Goal: Task Accomplishment & Management: Complete application form

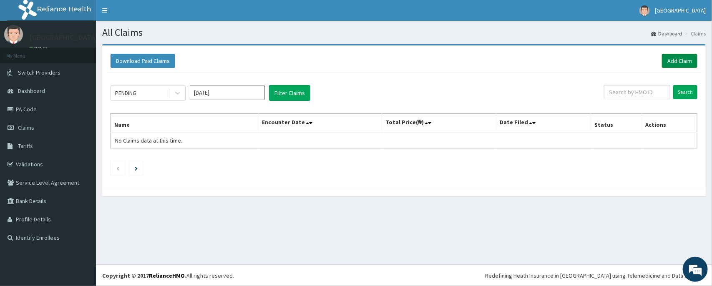
click at [677, 67] on link "Add Claim" at bounding box center [679, 61] width 35 height 14
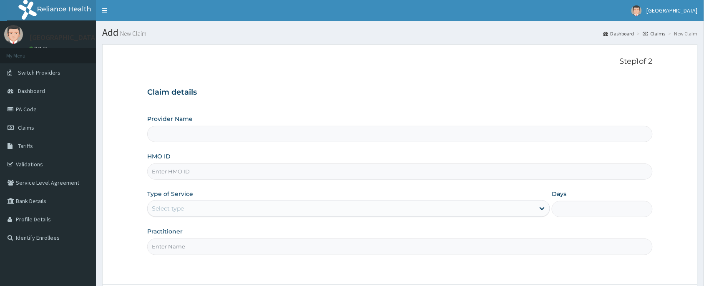
type input "Peter and Grace Medical centre"
click at [164, 168] on input "HMO ID" at bounding box center [399, 171] width 505 height 16
paste input "BFL/10106/B"
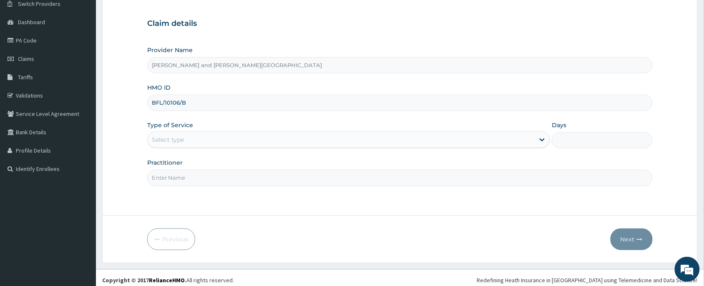
scroll to position [73, 0]
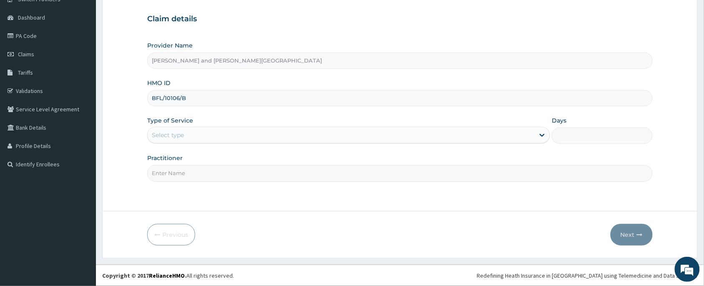
type input "BFL/10106/B"
click at [181, 138] on div "Select type" at bounding box center [168, 135] width 32 height 8
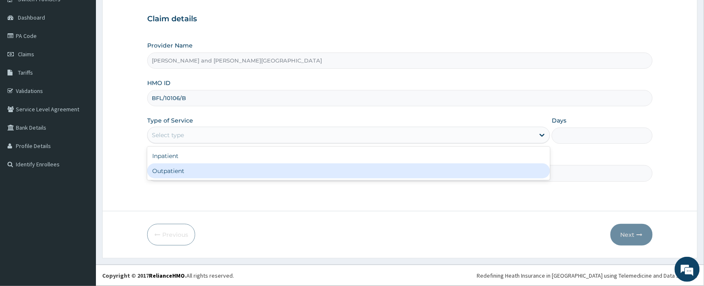
click at [179, 171] on div "Outpatient" at bounding box center [348, 170] width 403 height 15
type input "1"
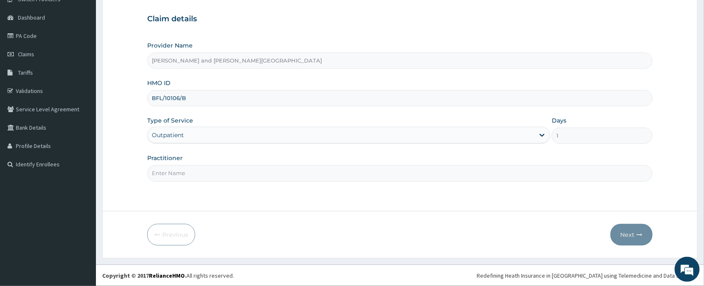
click at [180, 171] on input "Practitioner" at bounding box center [399, 173] width 505 height 16
type input "DR BIFOM MELWIN"
click at [624, 230] on button "Next" at bounding box center [631, 235] width 42 height 22
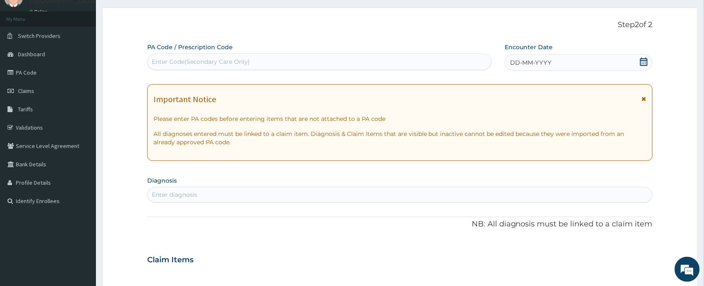
scroll to position [11, 0]
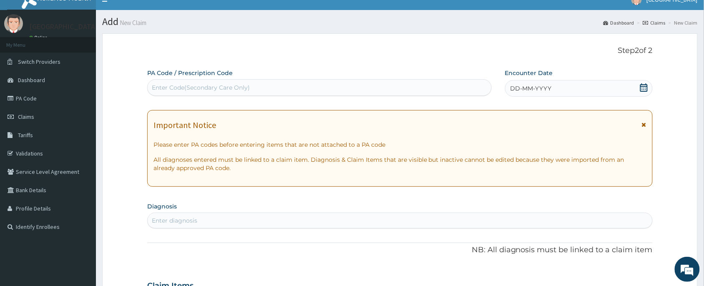
click at [645, 88] on icon at bounding box center [644, 87] width 8 height 8
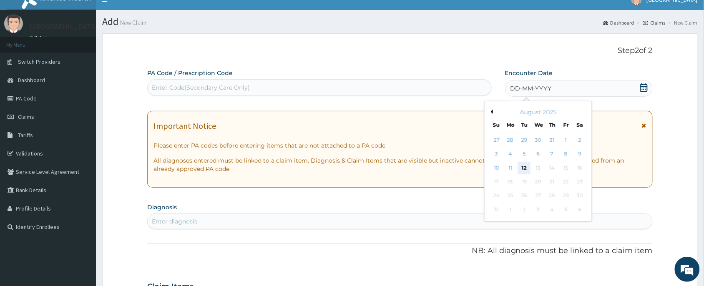
click at [523, 170] on div "12" at bounding box center [524, 168] width 13 height 13
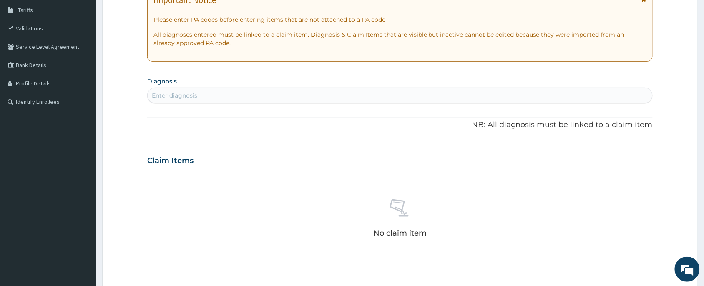
scroll to position [0, 0]
click at [170, 97] on div "Enter diagnosis" at bounding box center [174, 95] width 45 height 8
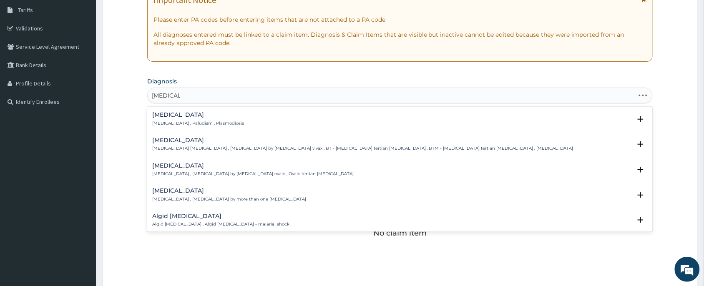
type input "MALARIA"
click at [198, 116] on h4 "Malaria" at bounding box center [198, 115] width 92 height 6
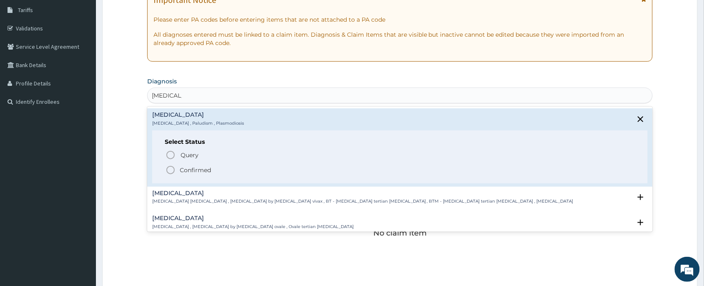
click at [176, 169] on span "Confirmed" at bounding box center [401, 170] width 470 height 10
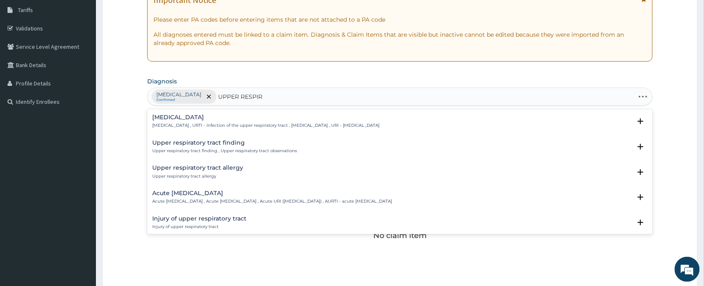
type input "UPPER RESPIRA"
click at [193, 126] on p "Upper respiratory infection , URTI - Infection of the upper respiratory tract ,…" at bounding box center [265, 126] width 227 height 6
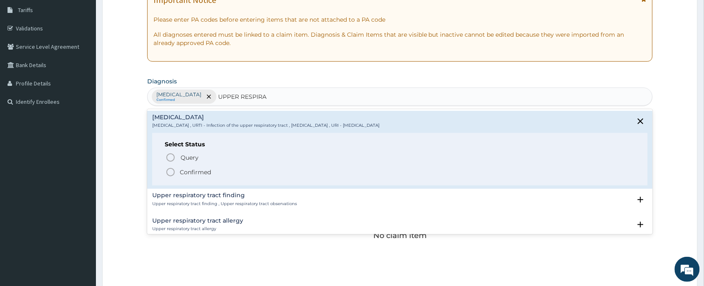
click at [192, 168] on div "Query Query covers suspected (?), Keep in view (kiv), Ruled out (r/o) Confirmed" at bounding box center [400, 164] width 470 height 25
click at [193, 173] on p "Confirmed" at bounding box center [195, 172] width 31 height 8
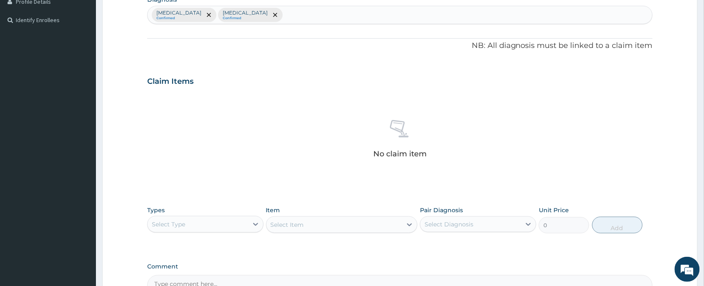
scroll to position [316, 0]
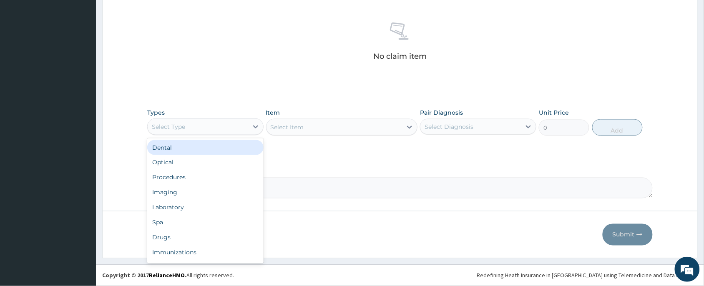
click at [196, 128] on div "Select Type" at bounding box center [198, 126] width 100 height 13
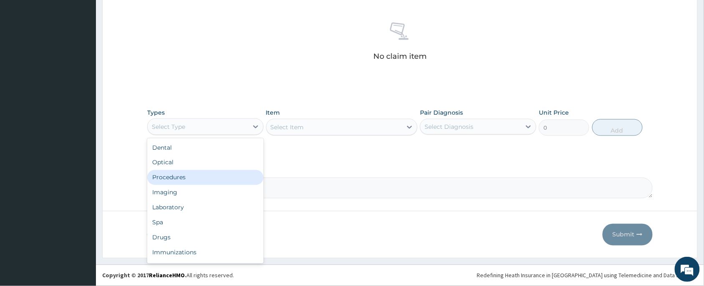
scroll to position [28, 0]
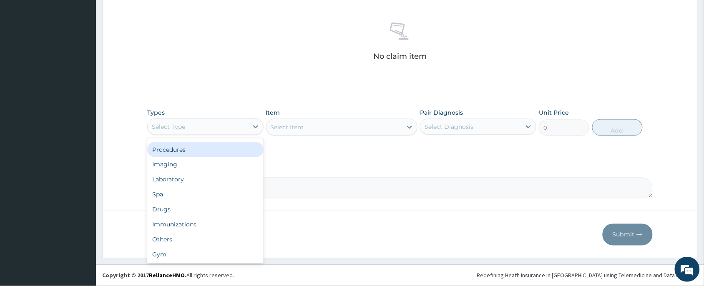
click at [184, 143] on div "Procedures" at bounding box center [205, 149] width 116 height 15
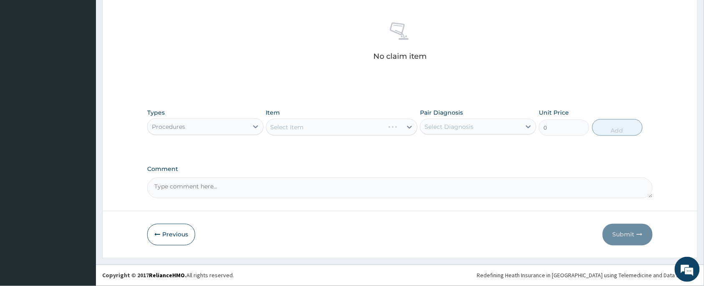
click at [321, 132] on div "Select Item" at bounding box center [342, 127] width 152 height 17
click at [322, 128] on div "Select Item" at bounding box center [342, 127] width 152 height 17
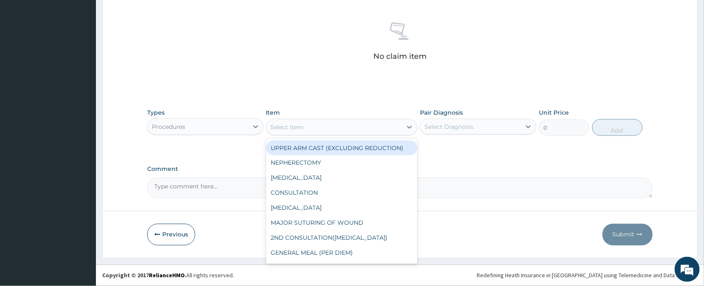
click at [320, 123] on div "Select Item" at bounding box center [334, 127] width 136 height 13
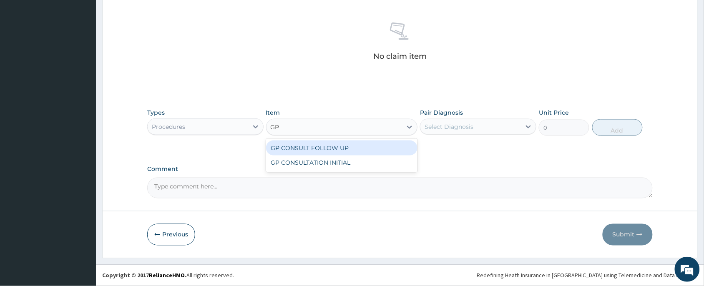
type input "GP"
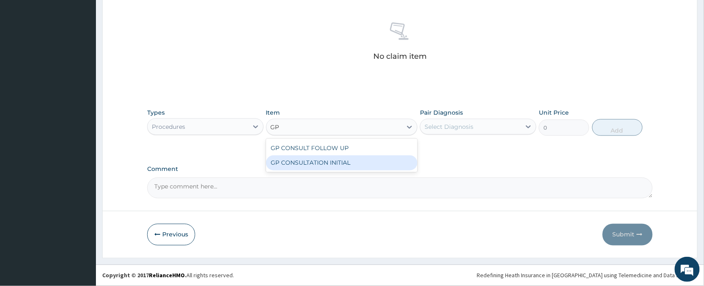
drag, startPoint x: 326, startPoint y: 163, endPoint x: 434, endPoint y: 159, distance: 108.5
click at [328, 164] on div "GP CONSULTATION INITIAL" at bounding box center [342, 163] width 152 height 15
type input "2000"
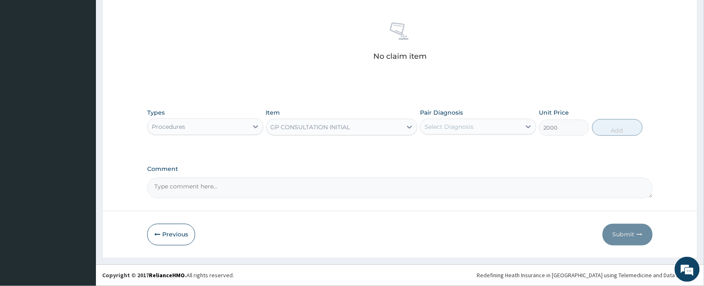
click at [489, 126] on div "Select Diagnosis" at bounding box center [470, 126] width 100 height 13
click at [484, 146] on div "Malaria" at bounding box center [478, 148] width 116 height 17
checkbox input "true"
drag, startPoint x: 490, startPoint y: 131, endPoint x: 489, endPoint y: 161, distance: 29.6
click at [491, 141] on div "Types Procedures Item GP CONSULTATION INITIAL Pair Diagnosis option Malaria, se…" at bounding box center [399, 128] width 505 height 48
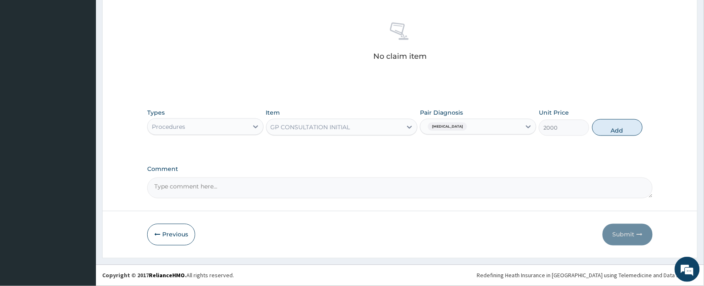
click at [493, 129] on div "Malaria" at bounding box center [470, 127] width 100 height 14
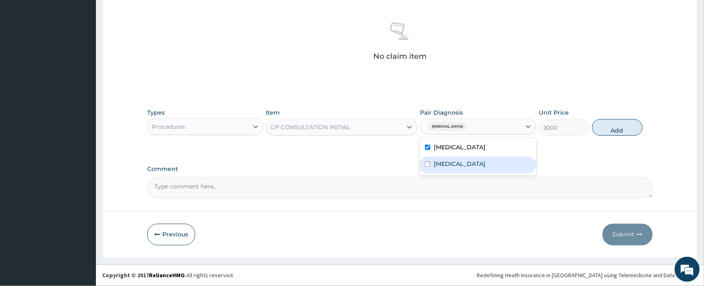
drag, startPoint x: 492, startPoint y: 164, endPoint x: 601, endPoint y: 155, distance: 109.6
click at [485, 165] on label "Upper respiratory infection" at bounding box center [460, 164] width 52 height 8
checkbox input "true"
click at [626, 128] on button "Add" at bounding box center [617, 127] width 50 height 17
type input "0"
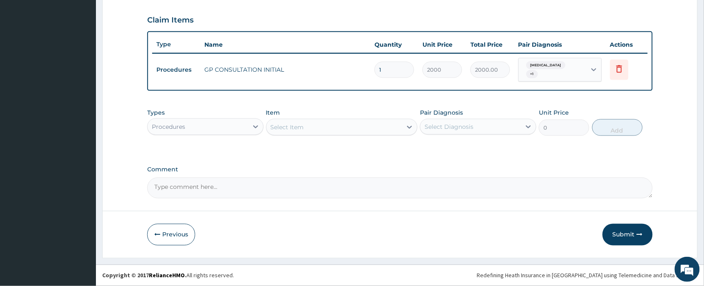
scroll to position [275, 0]
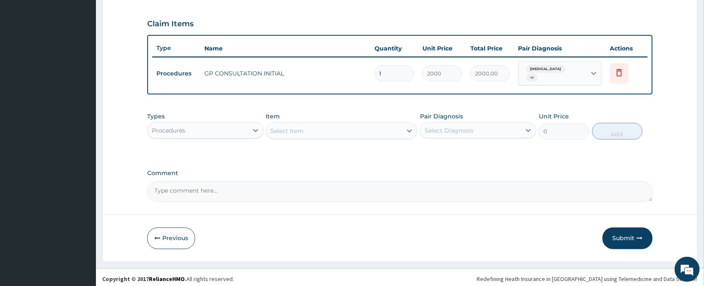
click at [221, 124] on div "Procedures" at bounding box center [198, 130] width 100 height 13
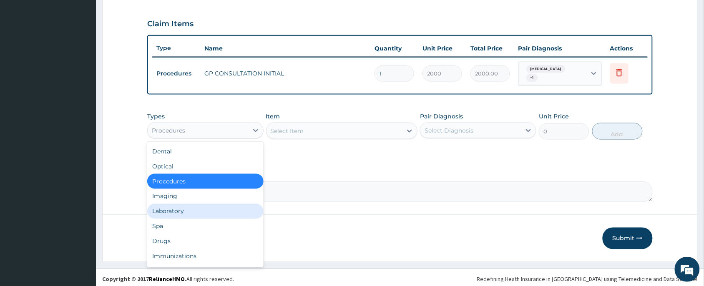
scroll to position [28, 0]
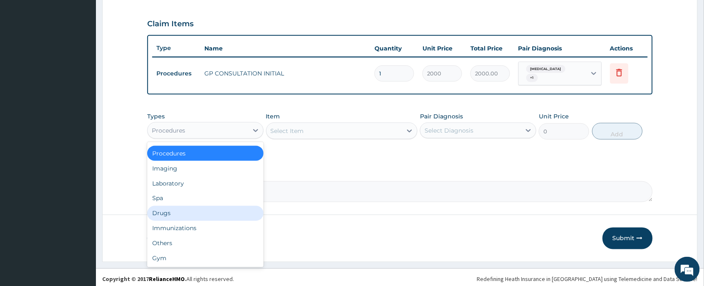
click at [194, 207] on div "Drugs" at bounding box center [205, 213] width 116 height 15
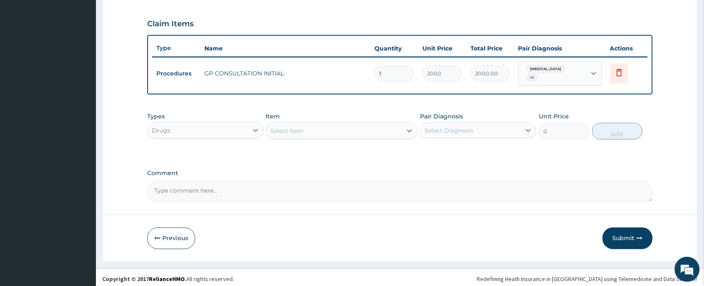
click at [284, 127] on div "Select Item" at bounding box center [287, 131] width 33 height 8
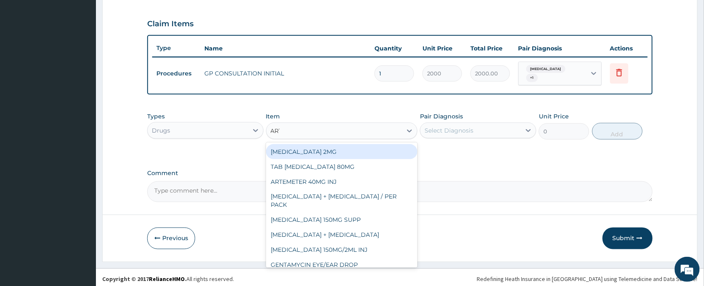
type input "ARTE"
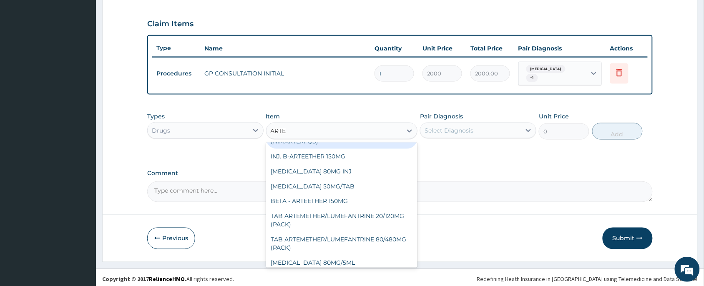
scroll to position [128, 0]
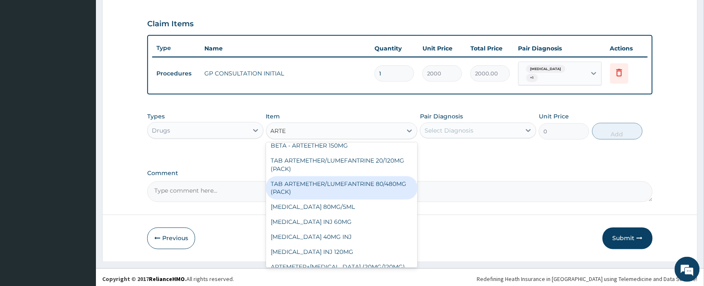
drag, startPoint x: 341, startPoint y: 178, endPoint x: 370, endPoint y: 165, distance: 31.9
click at [341, 178] on div "TAB ARTEMETHER/LUMEFANTRINE 80/480MG (PACK)" at bounding box center [342, 187] width 152 height 23
type input "1600"
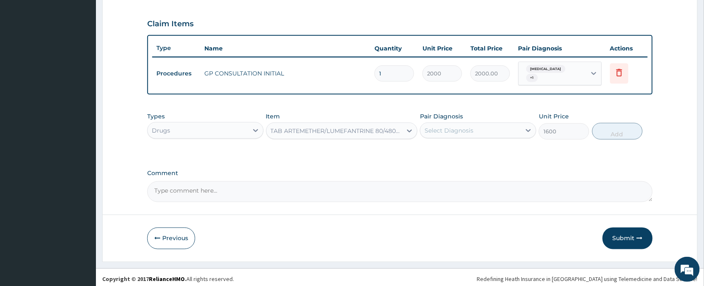
click at [455, 126] on div "Select Diagnosis" at bounding box center [448, 130] width 49 height 8
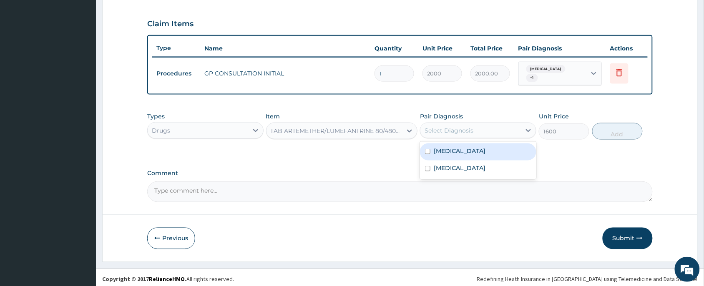
drag, startPoint x: 462, startPoint y: 146, endPoint x: 559, endPoint y: 134, distance: 97.9
click at [462, 146] on div "Malaria" at bounding box center [478, 151] width 116 height 17
checkbox input "true"
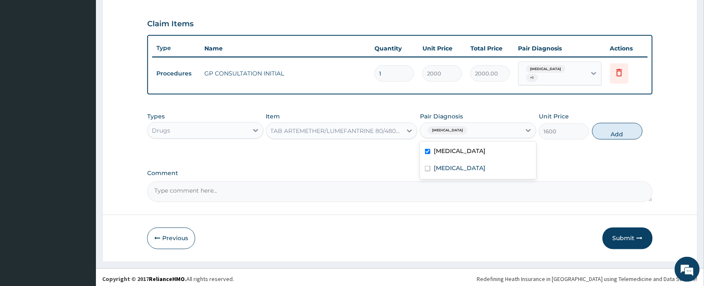
click at [606, 128] on button "Add" at bounding box center [617, 131] width 50 height 17
type input "0"
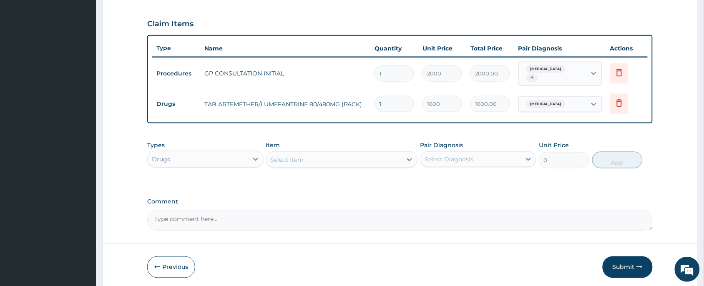
click at [297, 158] on div "Select Item" at bounding box center [287, 160] width 33 height 8
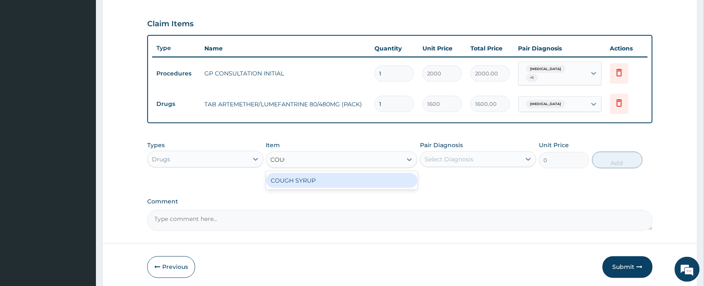
type input "COUGH"
click at [312, 173] on div "COUGH SYRUP" at bounding box center [342, 180] width 152 height 15
type input "700"
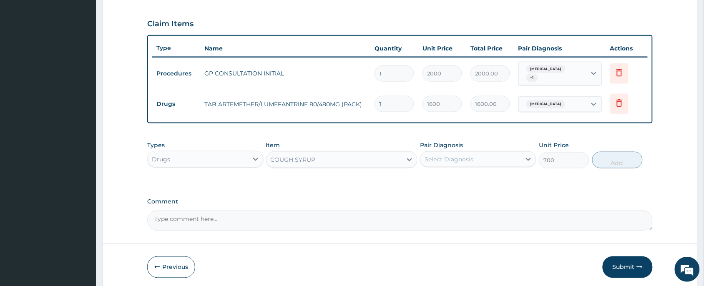
click at [434, 160] on div "Select Diagnosis" at bounding box center [470, 159] width 100 height 13
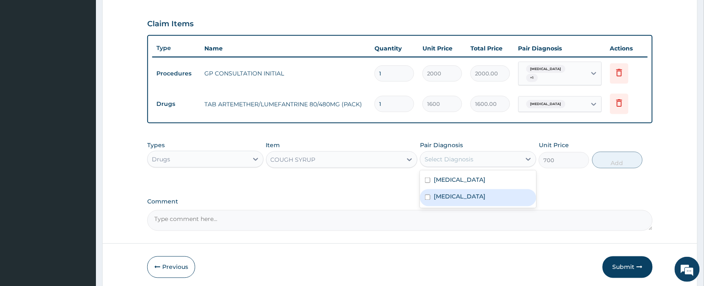
drag, startPoint x: 456, startPoint y: 195, endPoint x: 561, endPoint y: 184, distance: 106.1
click at [474, 197] on div "Upper respiratory infection" at bounding box center [478, 197] width 116 height 17
checkbox input "true"
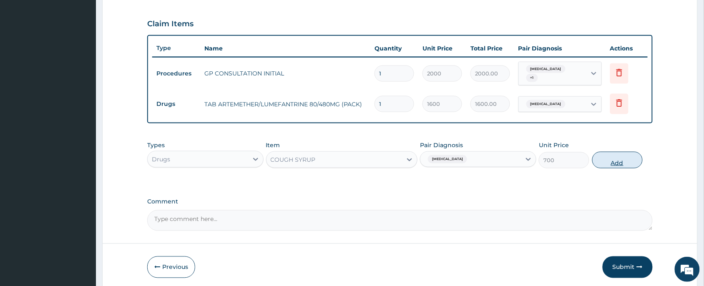
click at [630, 156] on button "Add" at bounding box center [617, 160] width 50 height 17
type input "0"
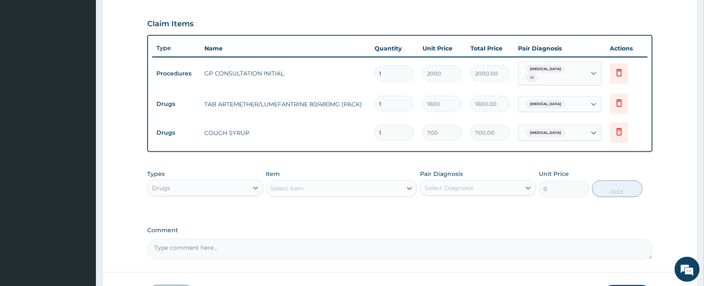
click at [286, 187] on div "Select Item" at bounding box center [287, 188] width 33 height 8
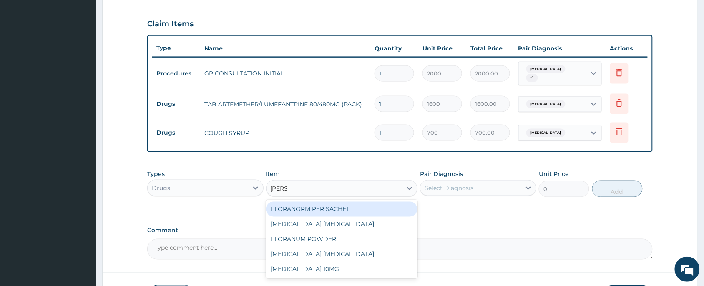
type input "LORAT"
click at [326, 202] on div "LORATADINE 10MG" at bounding box center [342, 209] width 152 height 15
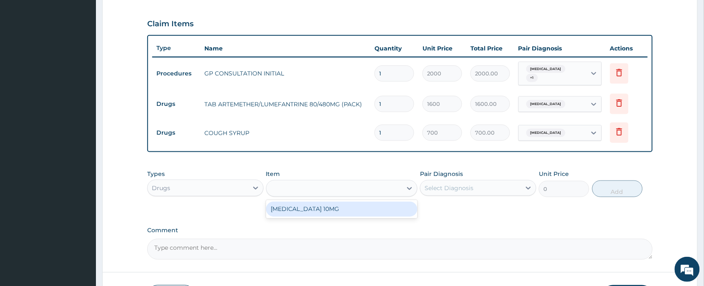
type input "30"
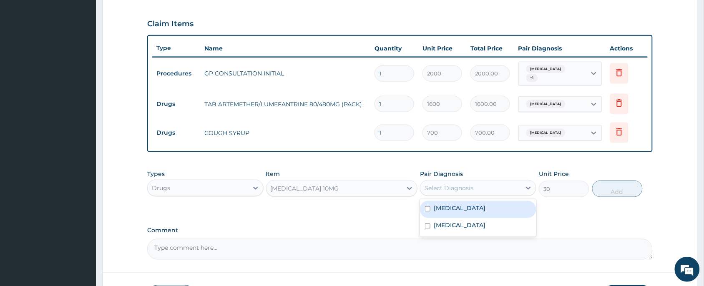
drag, startPoint x: 454, startPoint y: 186, endPoint x: 472, endPoint y: 219, distance: 37.9
click at [455, 188] on div "Select Diagnosis" at bounding box center [470, 187] width 100 height 13
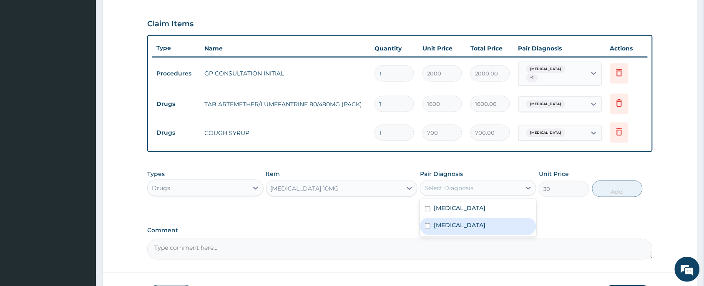
drag, startPoint x: 472, startPoint y: 219, endPoint x: 587, endPoint y: 200, distance: 115.8
click at [485, 223] on label "Upper respiratory infection" at bounding box center [460, 225] width 52 height 8
checkbox input "true"
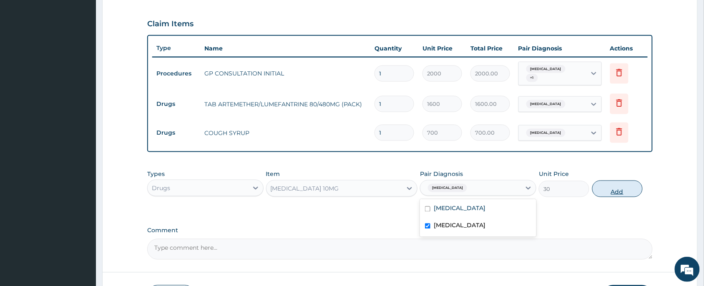
click at [607, 187] on button "Add" at bounding box center [617, 189] width 50 height 17
type input "0"
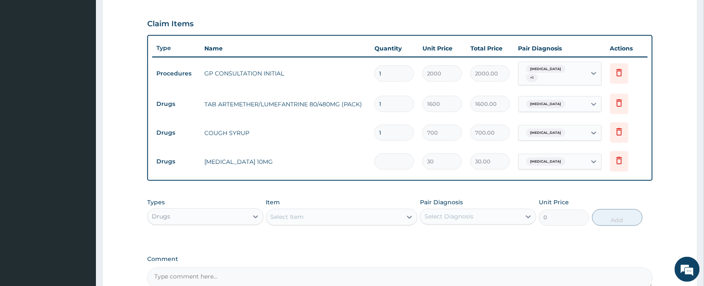
type input "0.00"
type input "5"
type input "150.00"
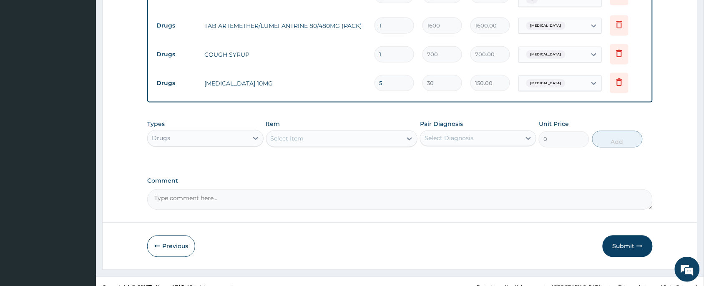
scroll to position [362, 0]
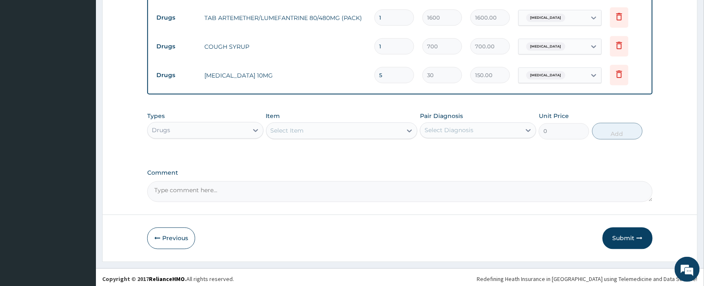
type input "5"
click at [329, 126] on div "Select Item" at bounding box center [334, 130] width 136 height 13
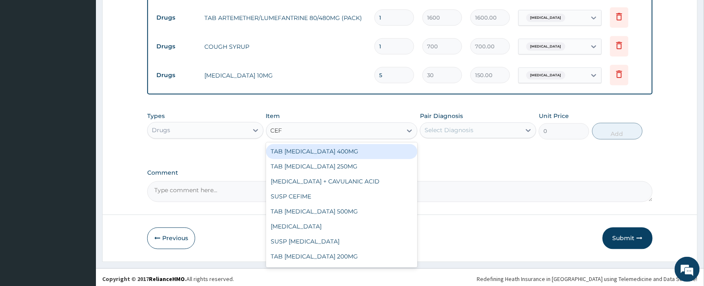
type input "CEFI"
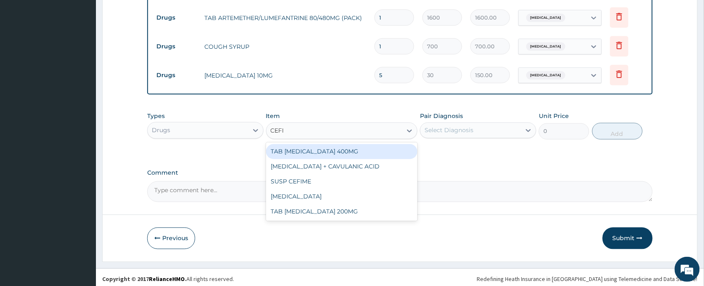
click at [324, 144] on div "TAB CEFIXIME 400MG" at bounding box center [342, 151] width 152 height 15
type input "400"
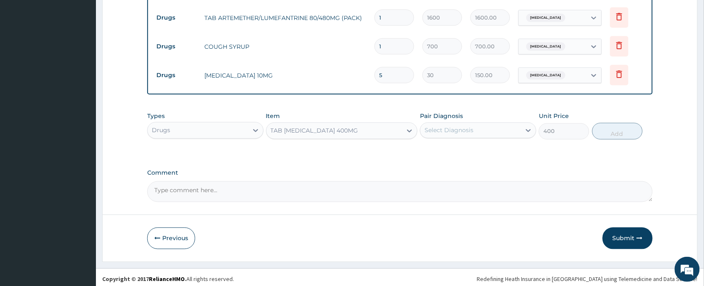
drag, startPoint x: 436, startPoint y: 126, endPoint x: 439, endPoint y: 136, distance: 10.4
click at [436, 126] on div "Select Diagnosis" at bounding box center [448, 130] width 49 height 8
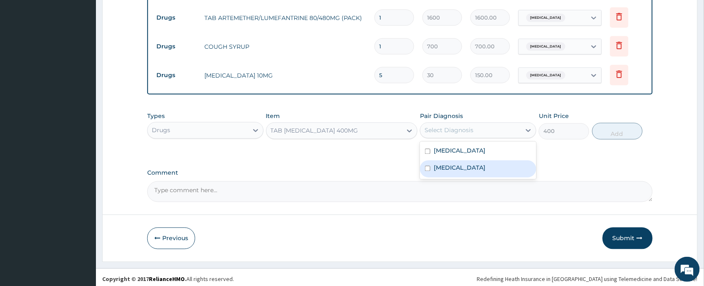
drag, startPoint x: 446, startPoint y: 163, endPoint x: 514, endPoint y: 161, distance: 68.0
click at [459, 165] on label "Upper respiratory infection" at bounding box center [460, 168] width 52 height 8
checkbox input "true"
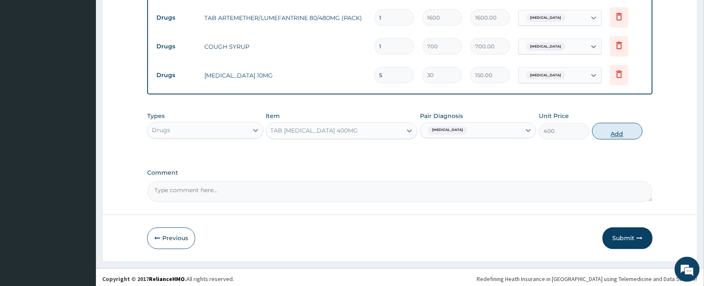
click at [615, 129] on button "Add" at bounding box center [617, 131] width 50 height 17
type input "0"
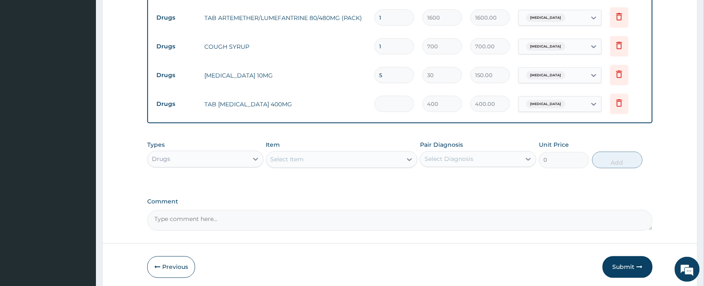
type input "0.00"
type input "5"
type input "2000.00"
type input "5"
click at [353, 161] on div "Select Item" at bounding box center [334, 159] width 136 height 13
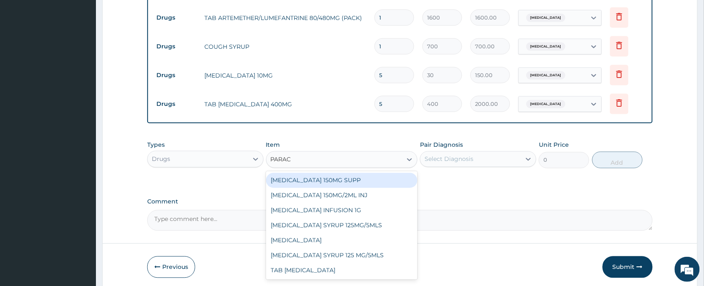
type input "PARACE"
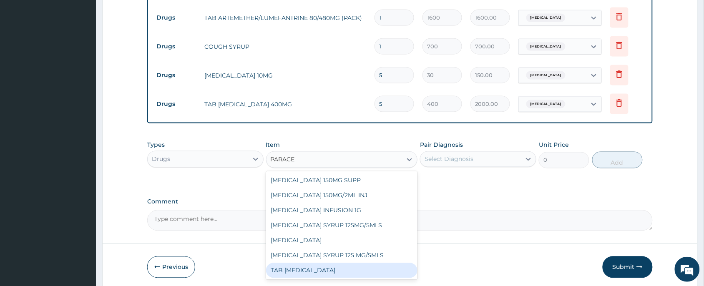
drag, startPoint x: 326, startPoint y: 263, endPoint x: 340, endPoint y: 265, distance: 14.3
click at [328, 264] on div "TAB PARACETAMOL" at bounding box center [342, 270] width 152 height 15
type input "15"
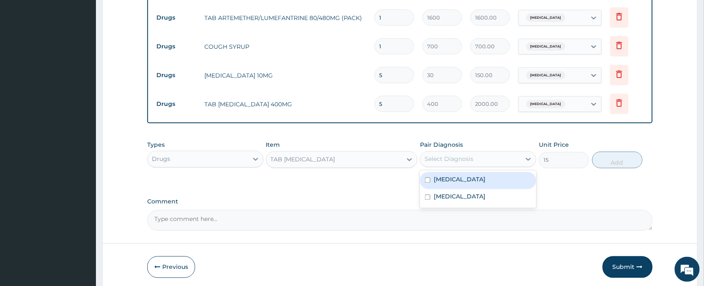
drag, startPoint x: 460, startPoint y: 153, endPoint x: 473, endPoint y: 188, distance: 37.1
click at [461, 155] on div "Select Diagnosis" at bounding box center [448, 159] width 49 height 8
drag, startPoint x: 471, startPoint y: 174, endPoint x: 550, endPoint y: 161, distance: 79.4
click at [474, 174] on div "Malaria" at bounding box center [478, 180] width 116 height 17
checkbox input "true"
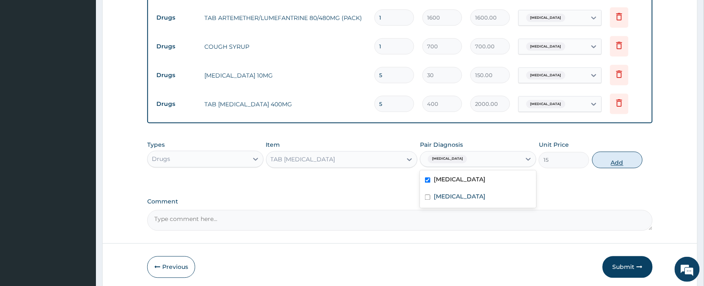
click at [609, 156] on button "Add" at bounding box center [617, 160] width 50 height 17
type input "0"
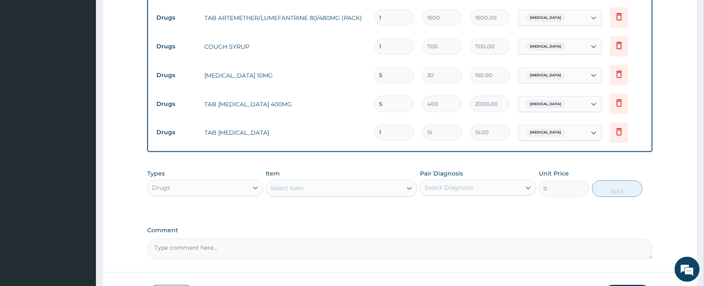
type input "18"
type input "270.00"
type input "18"
click at [334, 185] on div "Select Item" at bounding box center [334, 188] width 136 height 13
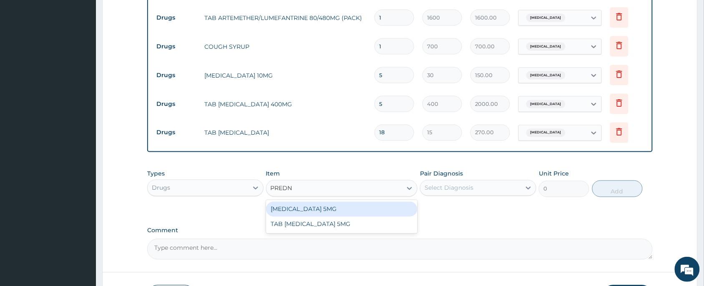
type input "PREDNI"
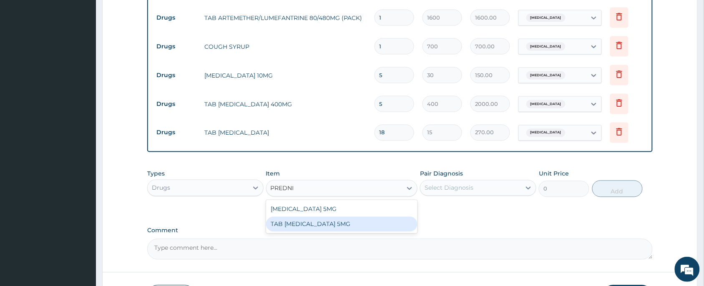
drag, startPoint x: 331, startPoint y: 213, endPoint x: 347, endPoint y: 210, distance: 16.3
click at [332, 217] on div "TAB PREDNISOLONE 5MG" at bounding box center [342, 224] width 152 height 15
type input "20"
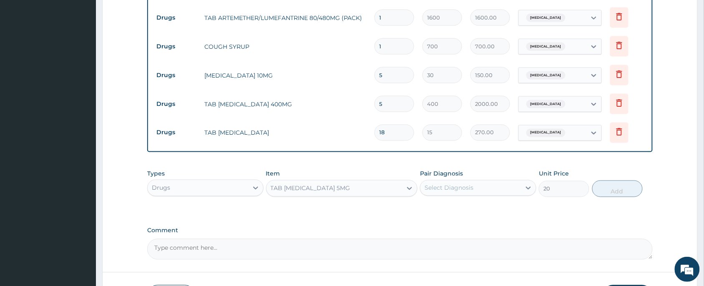
click at [427, 175] on div "Pair Diagnosis Select Diagnosis" at bounding box center [478, 184] width 116 height 28
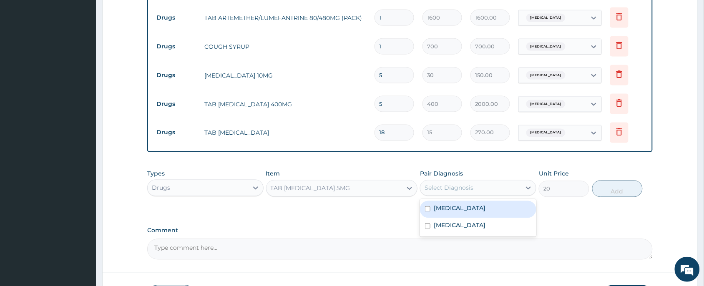
click at [430, 181] on div "Select Diagnosis" at bounding box center [470, 187] width 100 height 13
drag, startPoint x: 507, startPoint y: 189, endPoint x: 491, endPoint y: 215, distance: 30.5
click at [499, 191] on div "Select Diagnosis" at bounding box center [470, 187] width 100 height 13
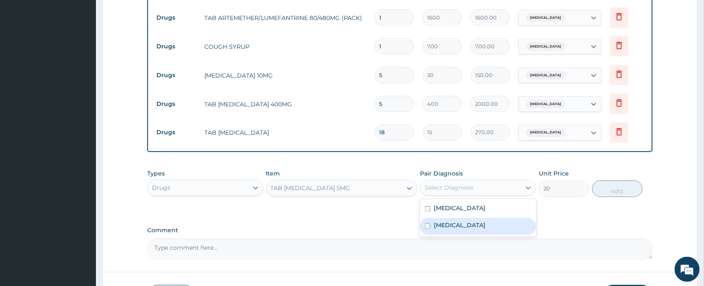
drag, startPoint x: 491, startPoint y: 222, endPoint x: 545, endPoint y: 222, distance: 53.8
click at [485, 222] on label "Upper respiratory infection" at bounding box center [460, 225] width 52 height 8
checkbox input "true"
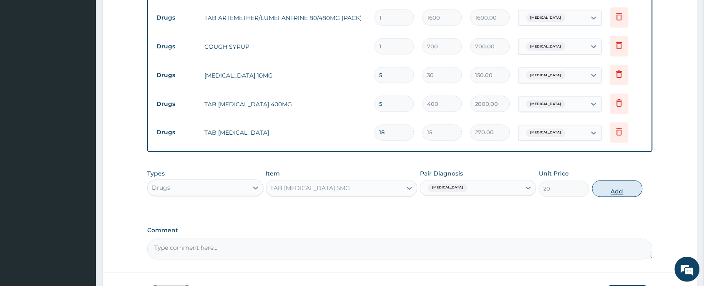
click at [614, 181] on button "Add" at bounding box center [617, 189] width 50 height 17
type input "0"
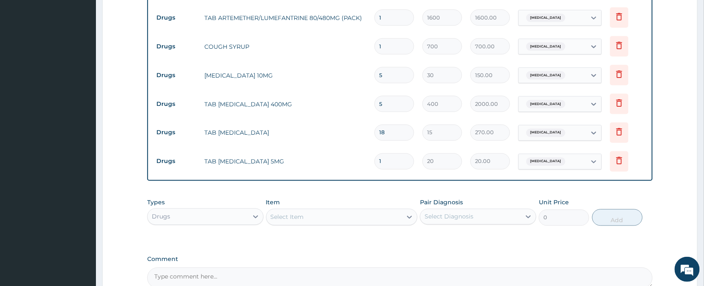
type input "10"
type input "200.00"
type input "10"
click at [313, 184] on div "PA Code / Prescription Code Enter Code(Secondary Care Only) Encounter Date 12-0…" at bounding box center [399, 3] width 505 height 570
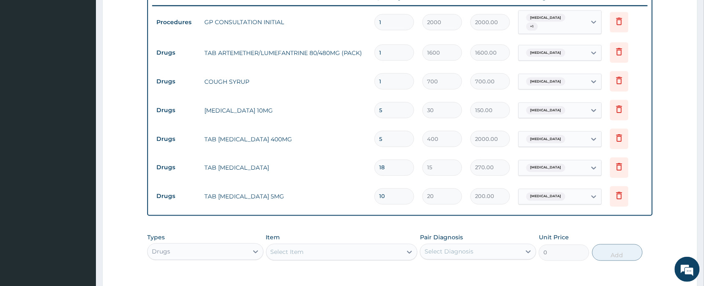
scroll to position [424, 0]
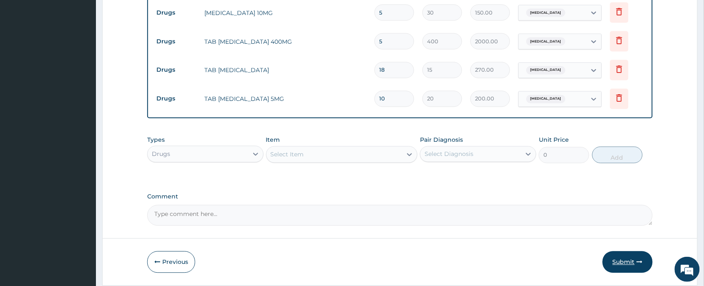
click at [620, 259] on button "Submit" at bounding box center [628, 262] width 50 height 22
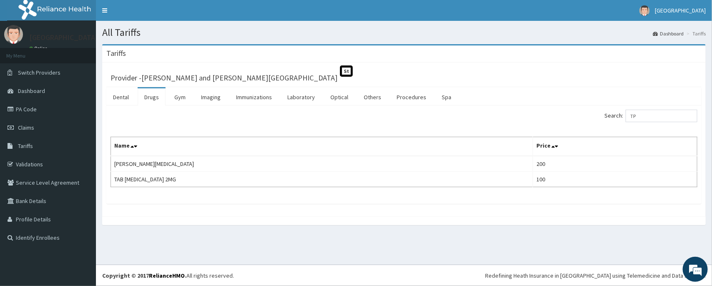
type input "T"
type input "PRED"
